Goal: Transaction & Acquisition: Purchase product/service

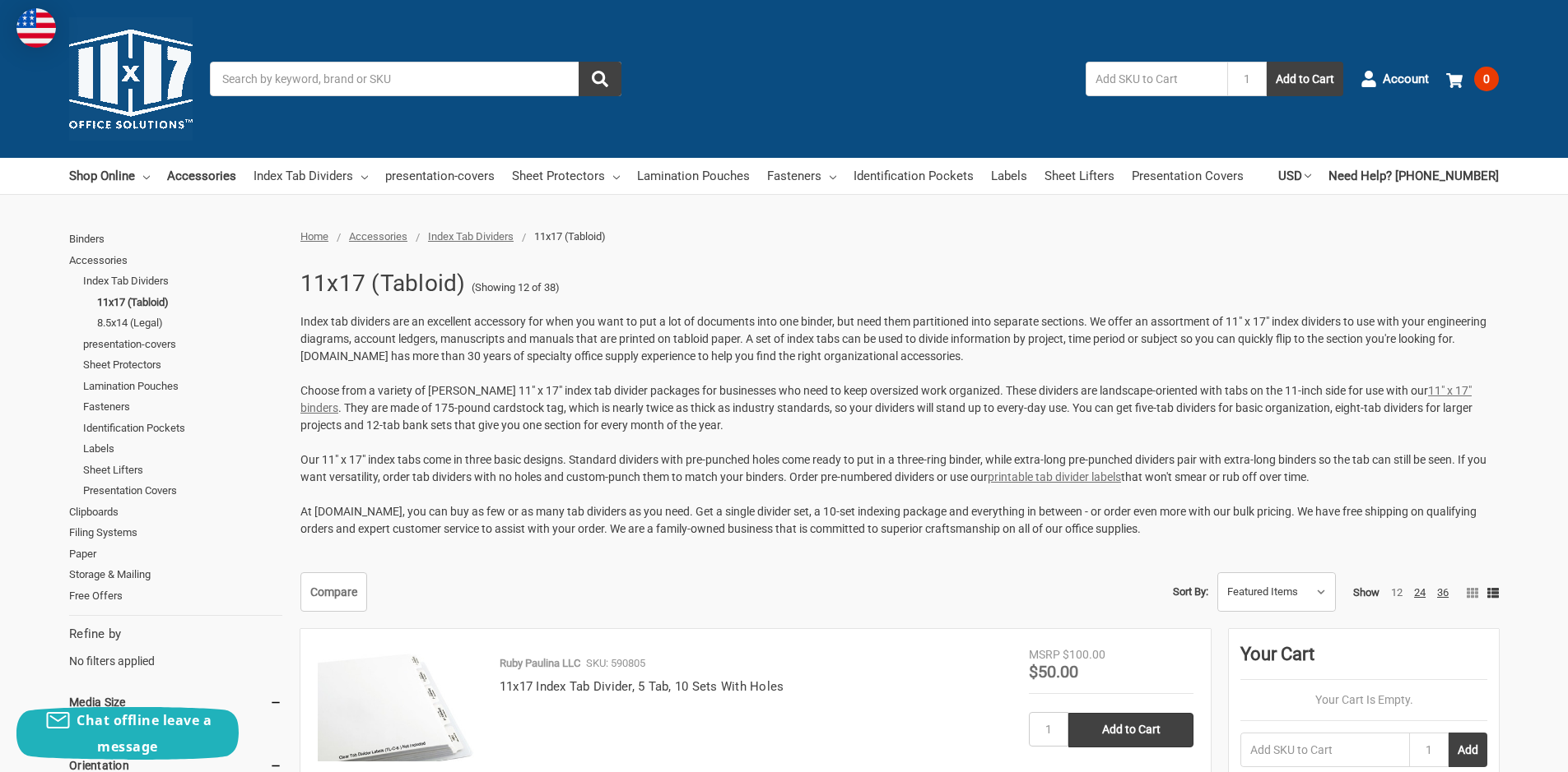
click at [359, 84] on input "Search" at bounding box center [416, 78] width 411 height 35
type input "Hole Punch"
click at [594, 84] on icon "submit" at bounding box center [600, 79] width 16 height 16
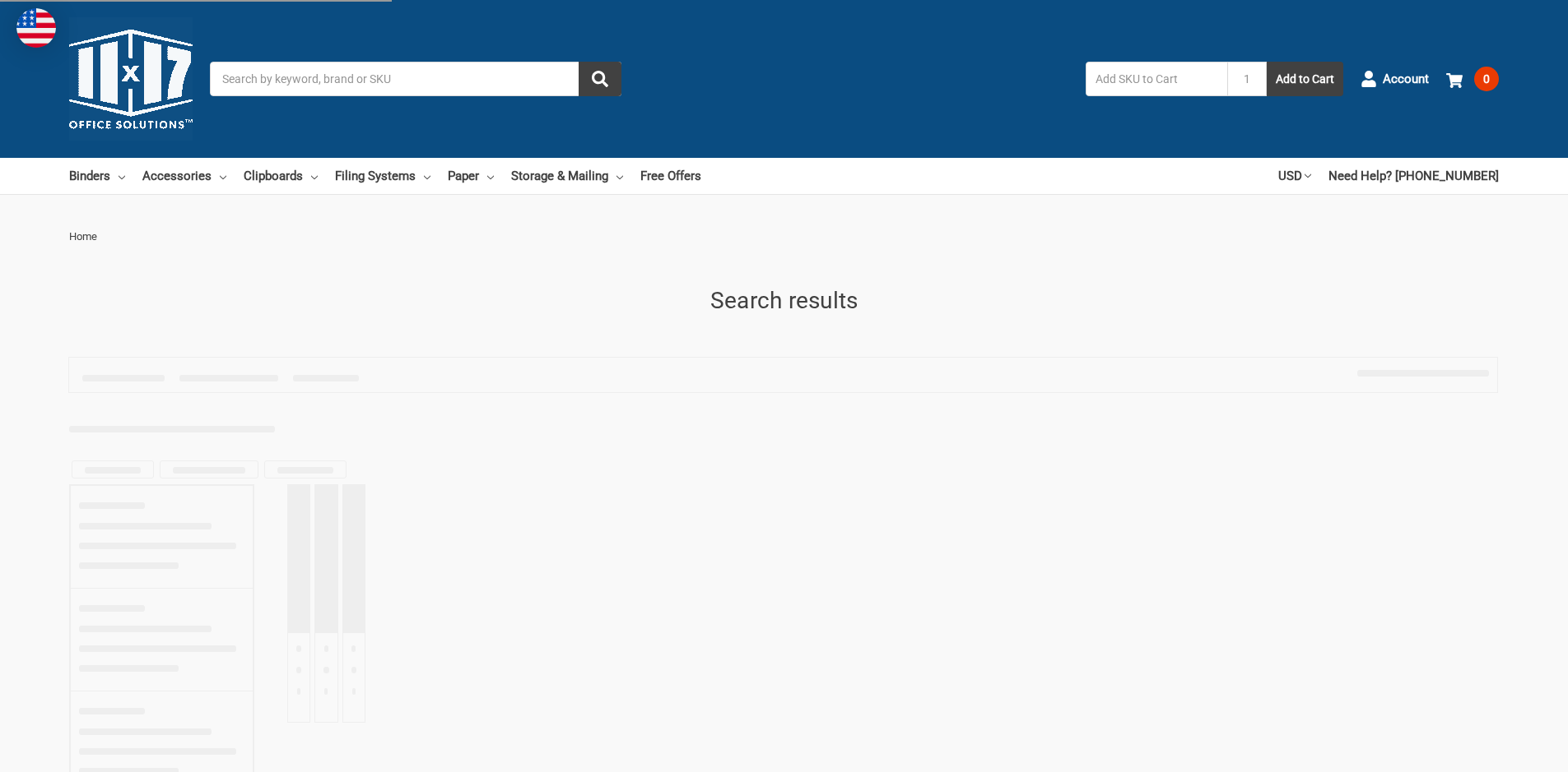
type input "Hole Punch"
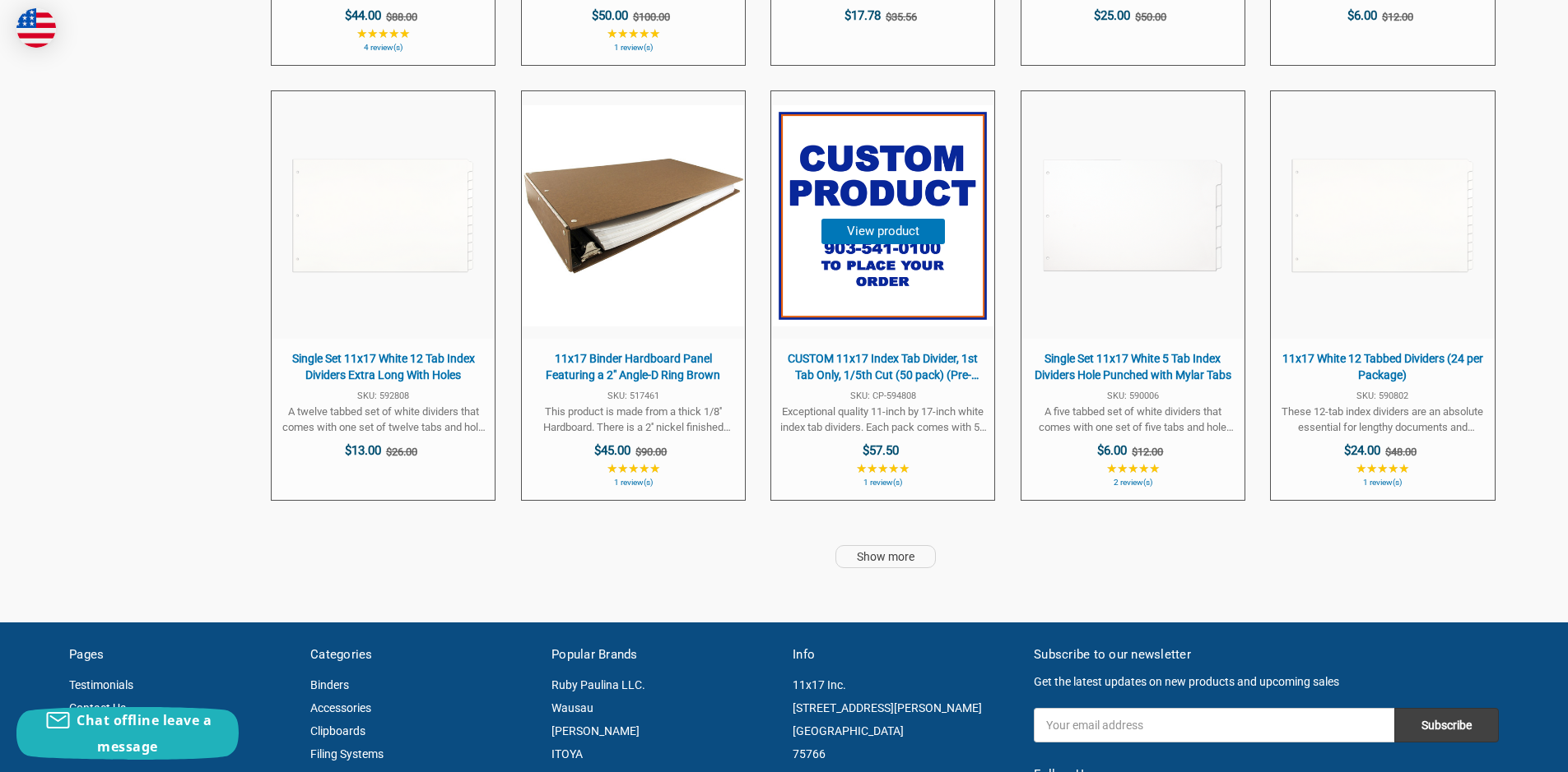
scroll to position [4259, 0]
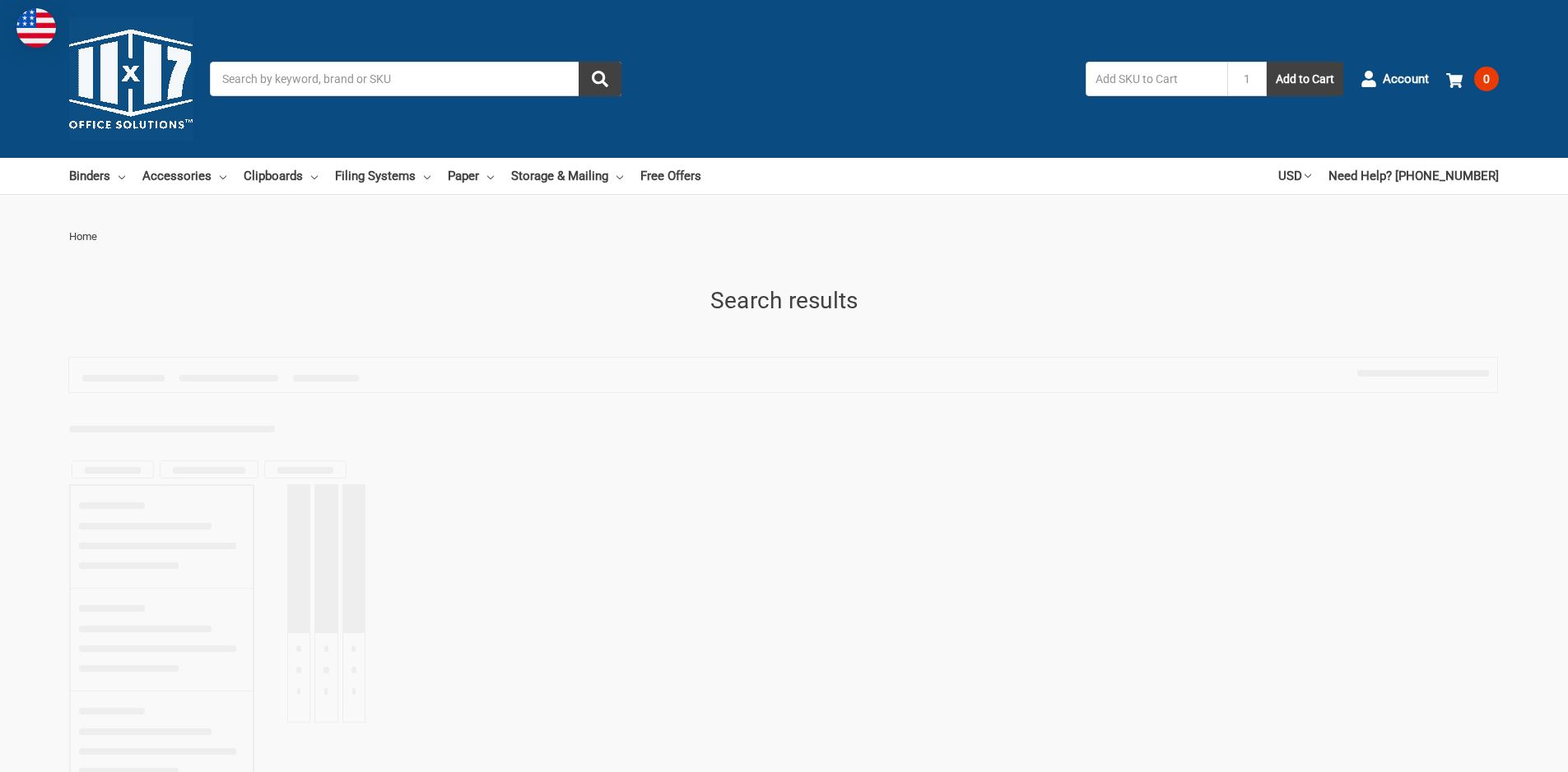
type input "Hole Punch"
